Goal: Transaction & Acquisition: Purchase product/service

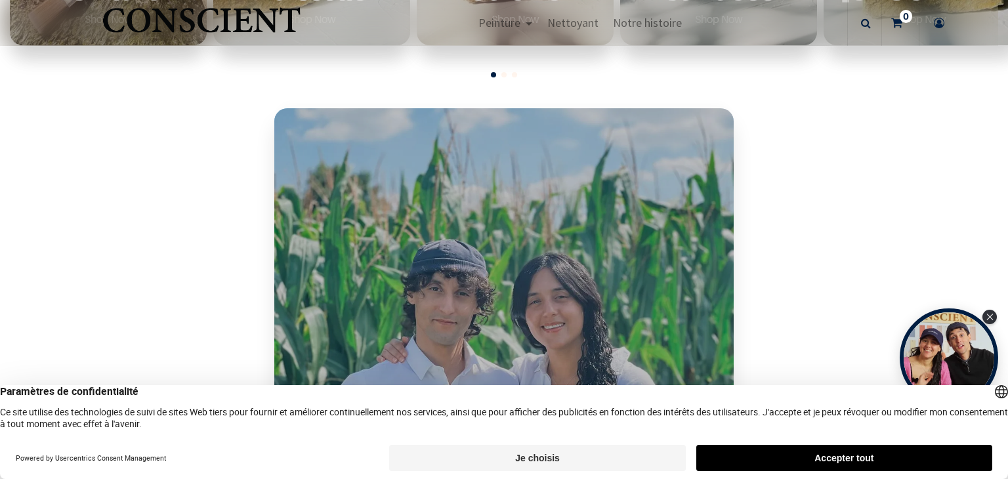
scroll to position [522, 0]
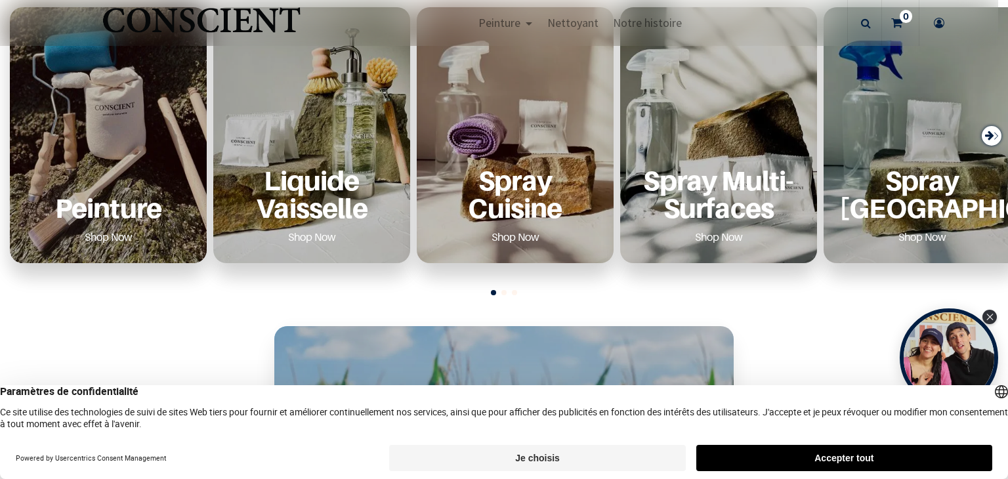
click at [94, 175] on div "Peinture Shop Now" at bounding box center [108, 207] width 165 height 81
click at [123, 227] on link "Shop Now" at bounding box center [108, 236] width 79 height 21
click at [119, 194] on p "Peinture" at bounding box center [108, 207] width 165 height 27
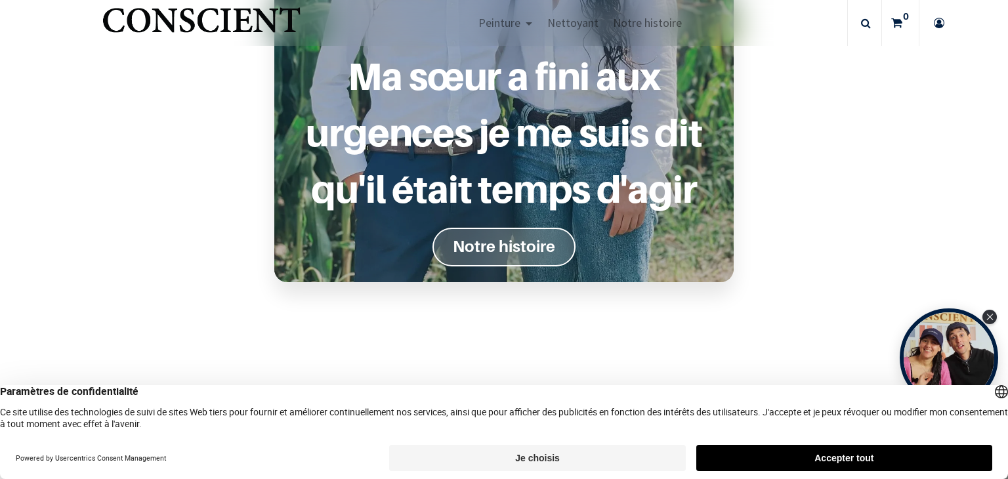
scroll to position [1384, 0]
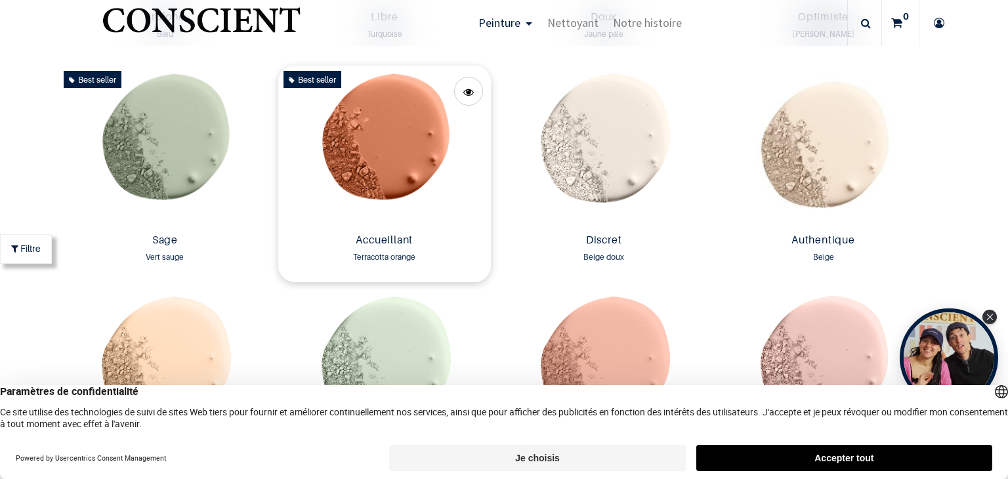
scroll to position [1105, 0]
click at [393, 181] on img at bounding box center [384, 147] width 213 height 163
